Goal: Information Seeking & Learning: Learn about a topic

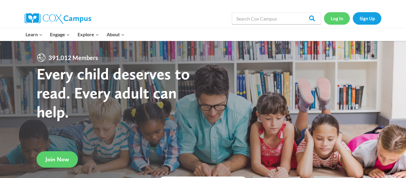
click at [334, 18] on link "Log In" at bounding box center [337, 18] width 26 height 12
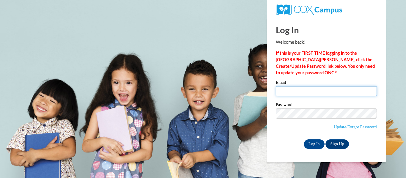
click at [328, 88] on input "Email" at bounding box center [326, 91] width 101 height 10
type input "sissymarie2007@gmail.com"
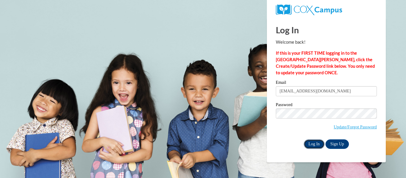
click at [316, 144] on input "Log In" at bounding box center [314, 144] width 21 height 10
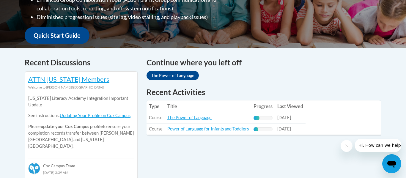
scroll to position [205, 0]
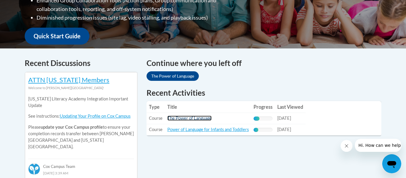
click at [210, 119] on link "The Power of Language" at bounding box center [189, 118] width 44 height 5
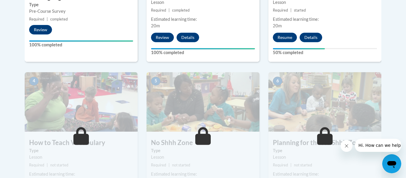
scroll to position [293, 0]
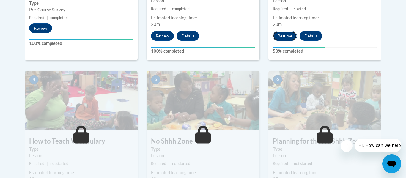
click at [284, 34] on button "Resume" at bounding box center [285, 36] width 24 height 10
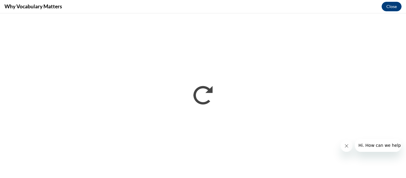
scroll to position [0, 0]
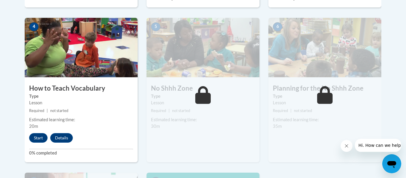
scroll to position [350, 0]
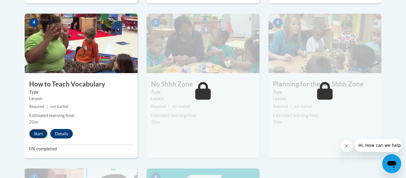
click at [34, 132] on button "Start" at bounding box center [38, 134] width 18 height 10
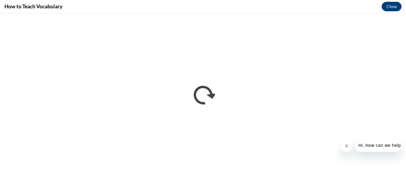
scroll to position [0, 0]
